Goal: Check status: Check status

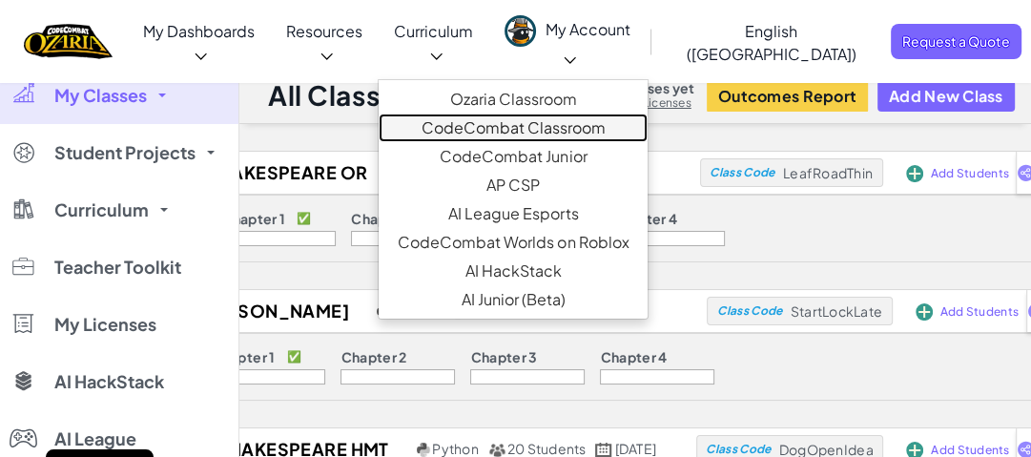
click at [526, 113] on link "CodeCombat Classroom" at bounding box center [512, 127] width 269 height 29
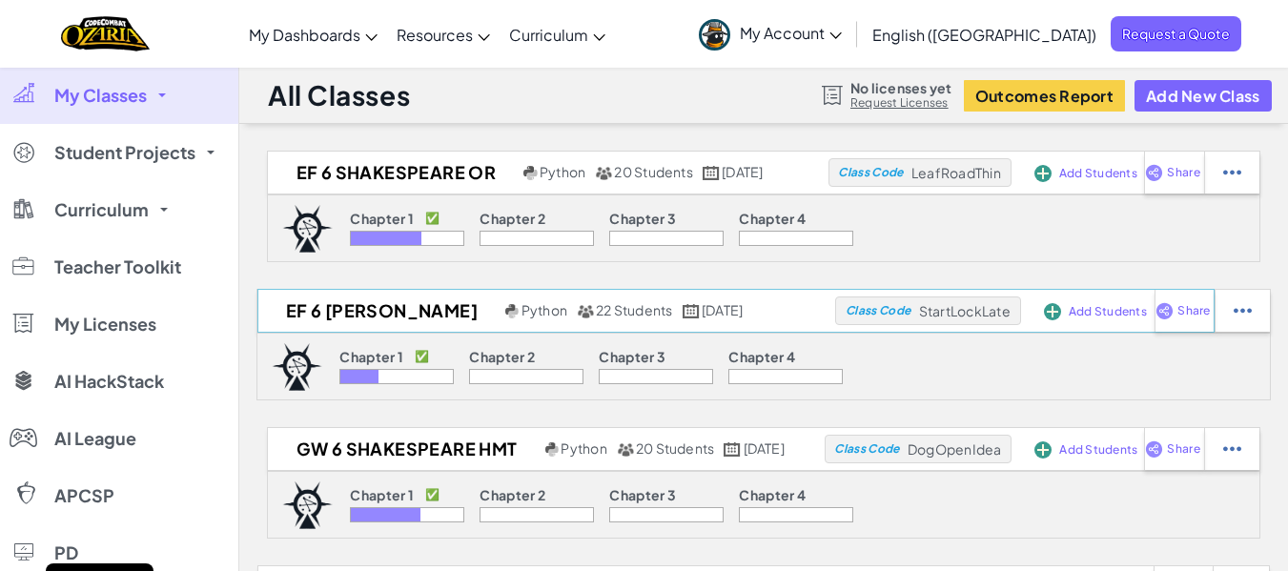
click at [1030, 308] on img at bounding box center [1052, 311] width 17 height 17
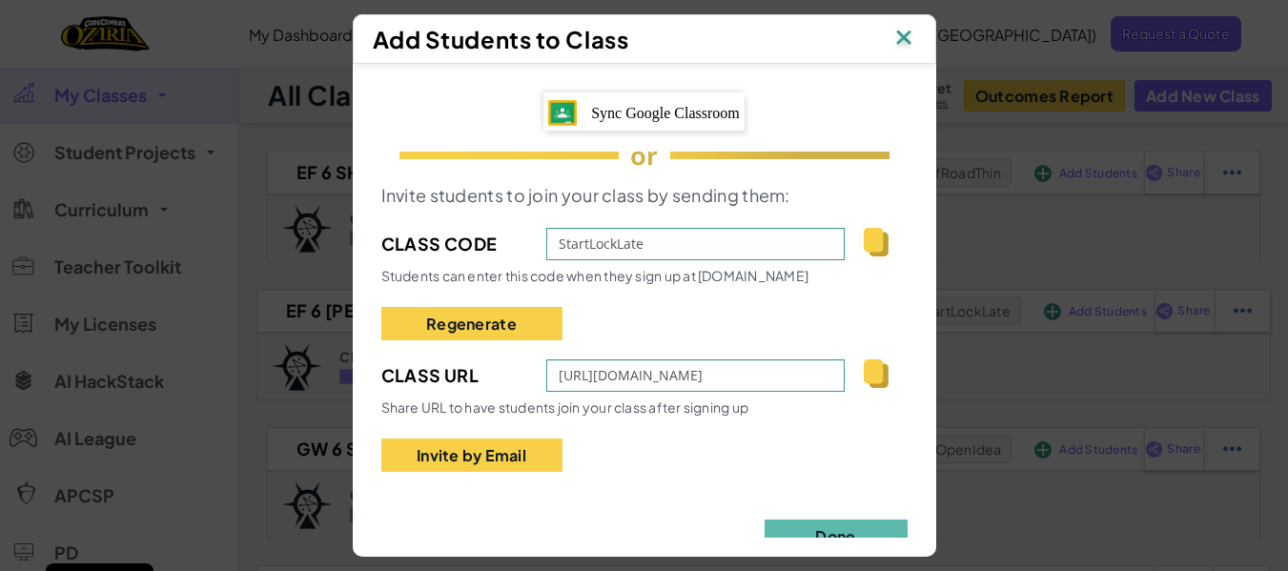
click at [611, 104] on div "Sync Google Classroom" at bounding box center [643, 111] width 201 height 38
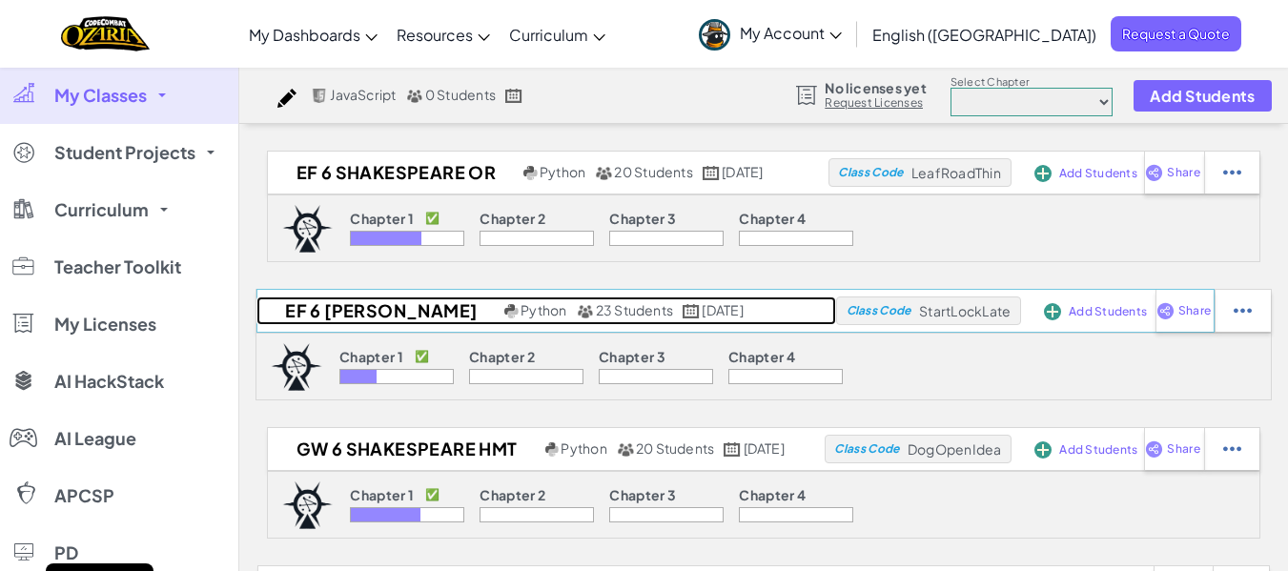
click at [333, 307] on h2 "EF 6 [PERSON_NAME]" at bounding box center [377, 310] width 243 height 29
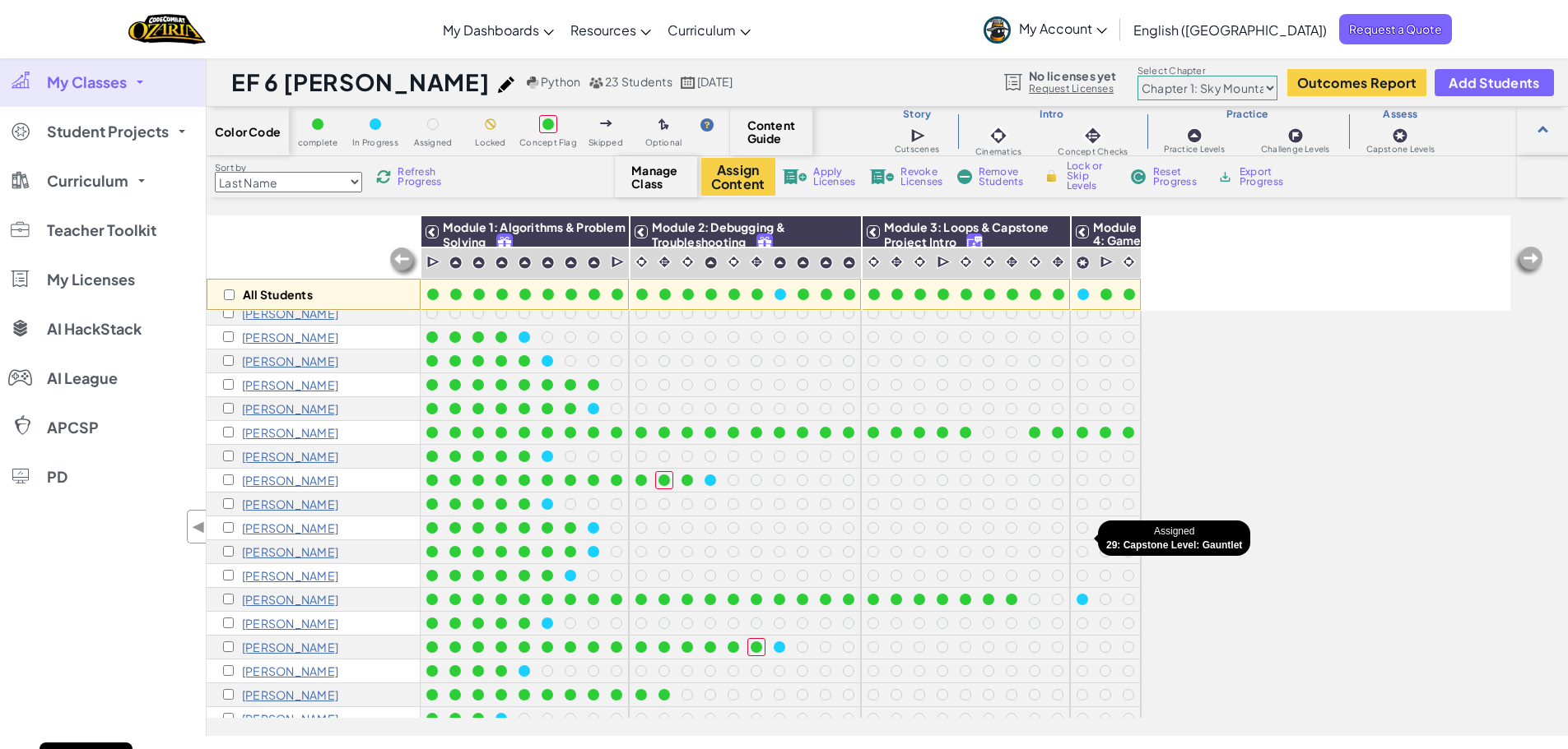
scroll to position [155, 0]
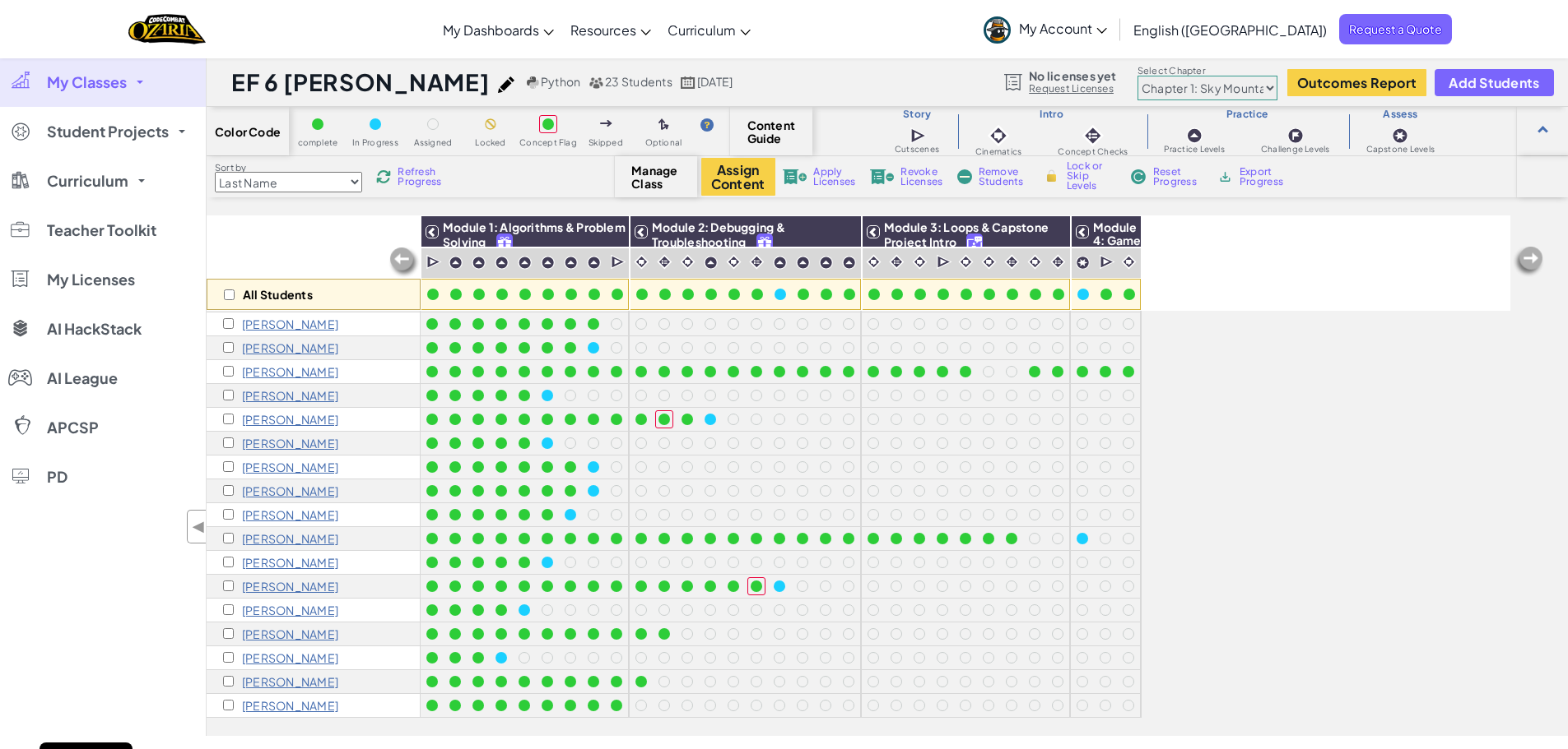
click at [423, 170] on span "Refresh Progress" at bounding box center [422, 177] width 51 height 20
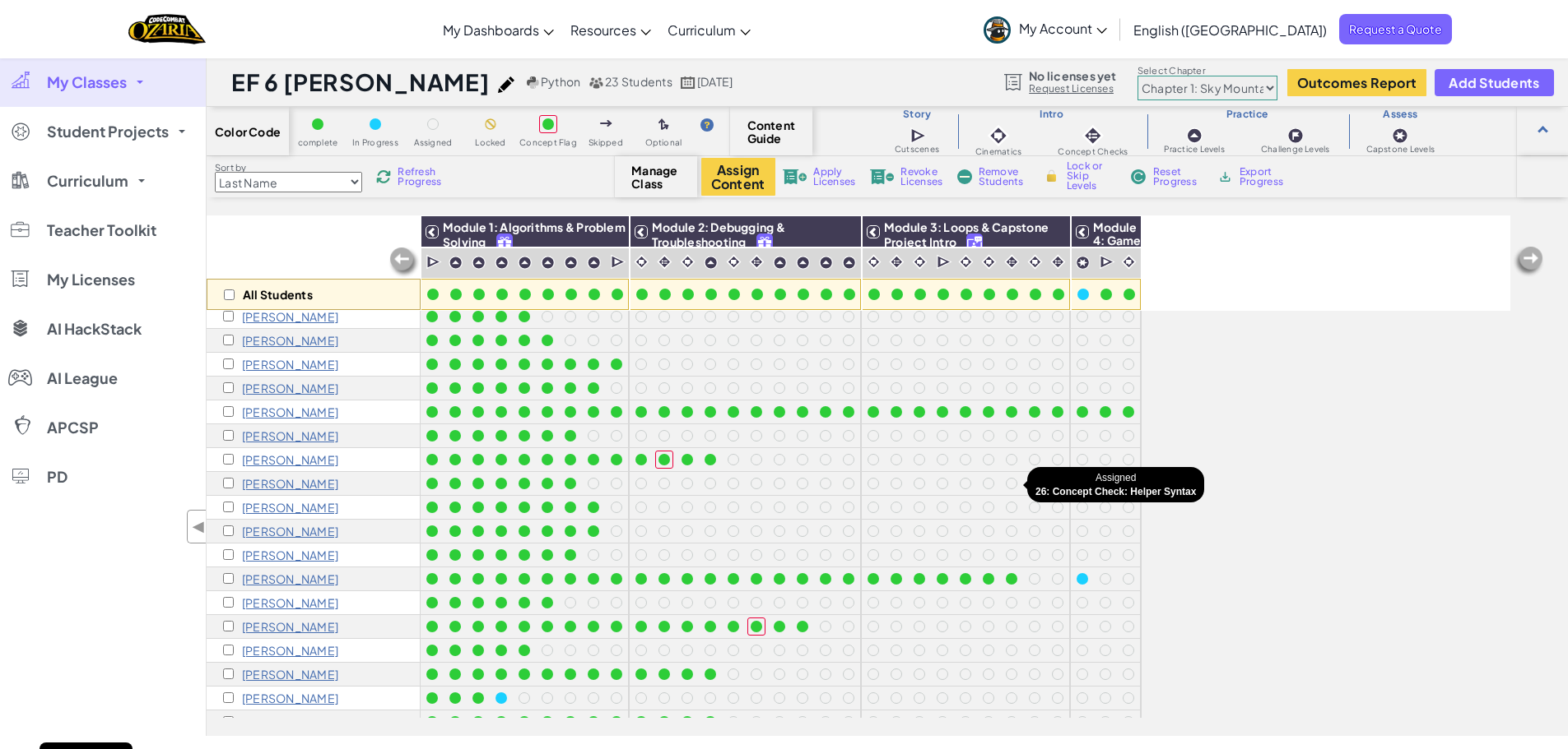
scroll to position [73, 0]
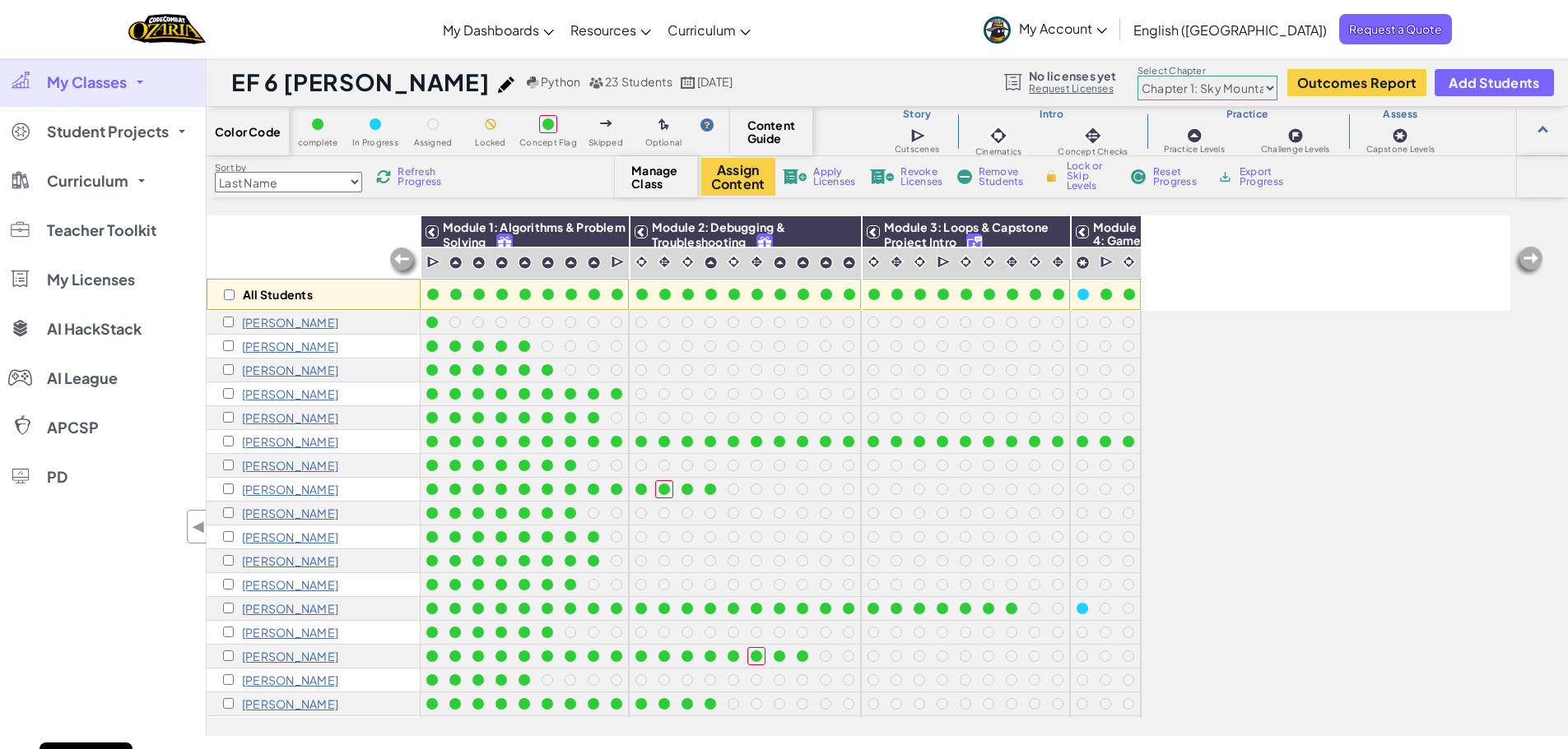
click at [415, 176] on span "Refresh Progress" at bounding box center [422, 177] width 51 height 20
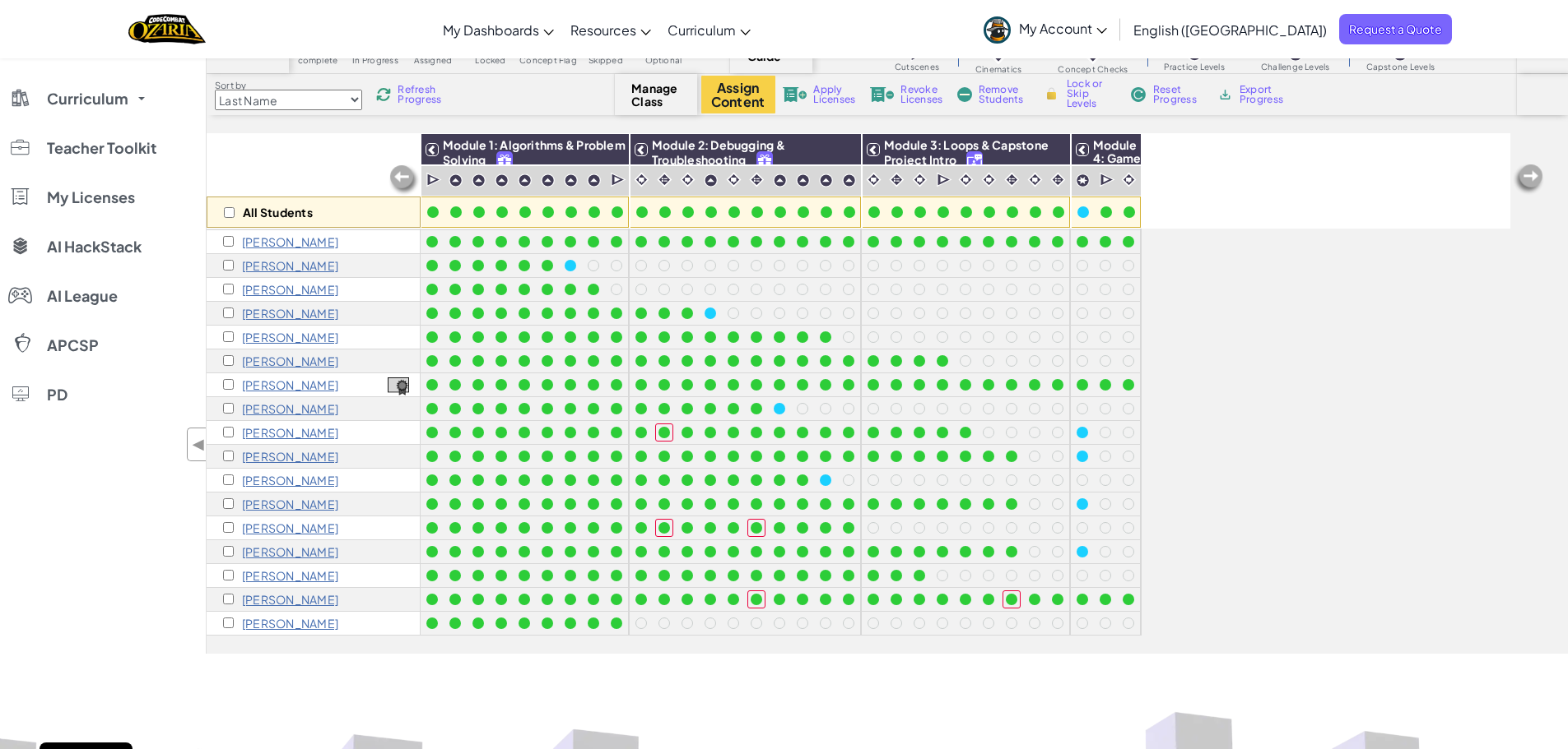
scroll to position [0, 0]
